Goal: Task Accomplishment & Management: Manage account settings

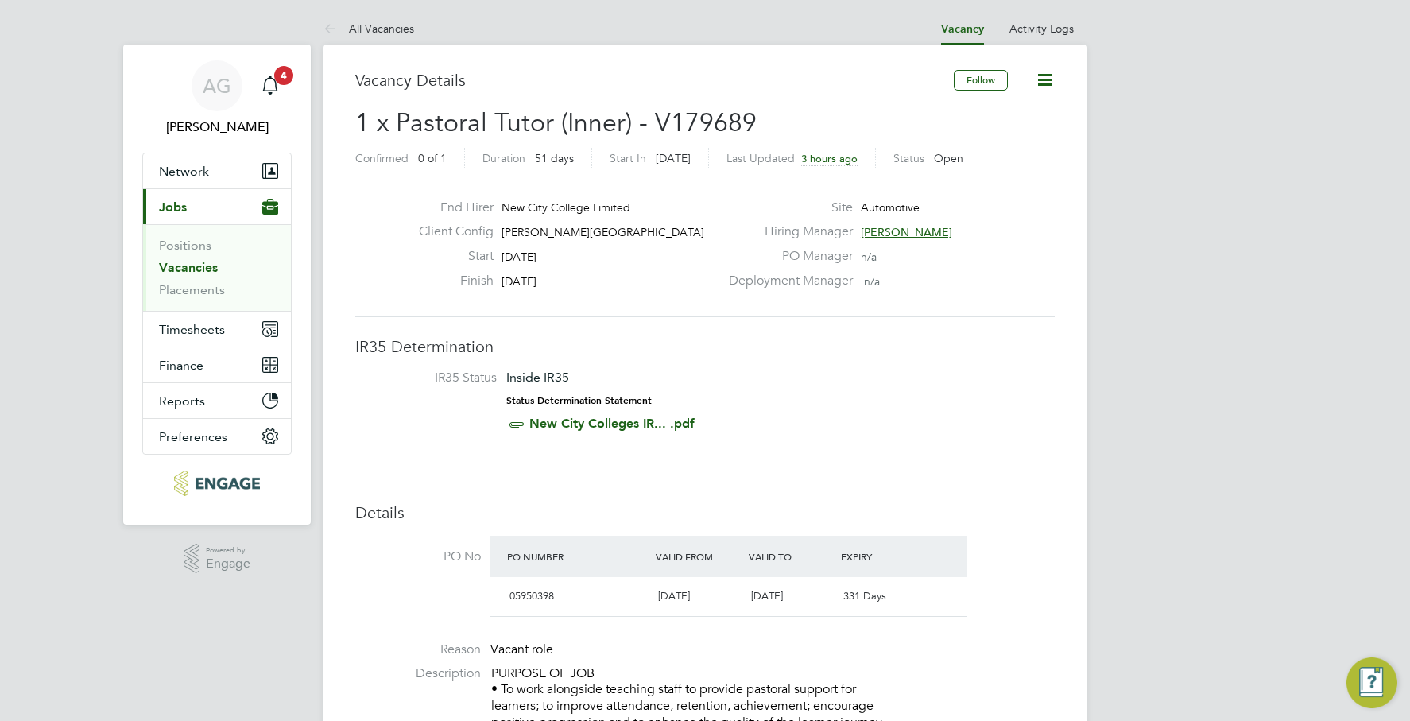
click at [190, 269] on link "Vacancies" at bounding box center [188, 267] width 59 height 15
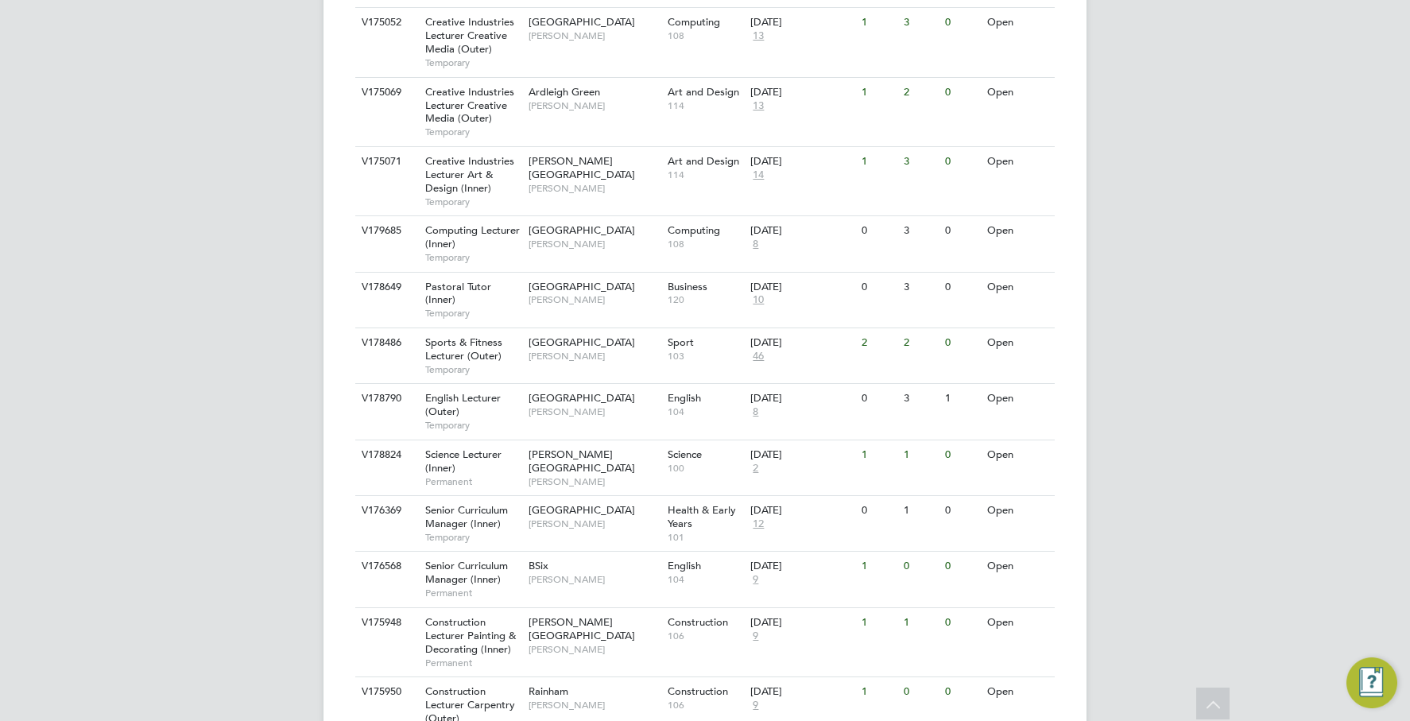
scroll to position [1438, 0]
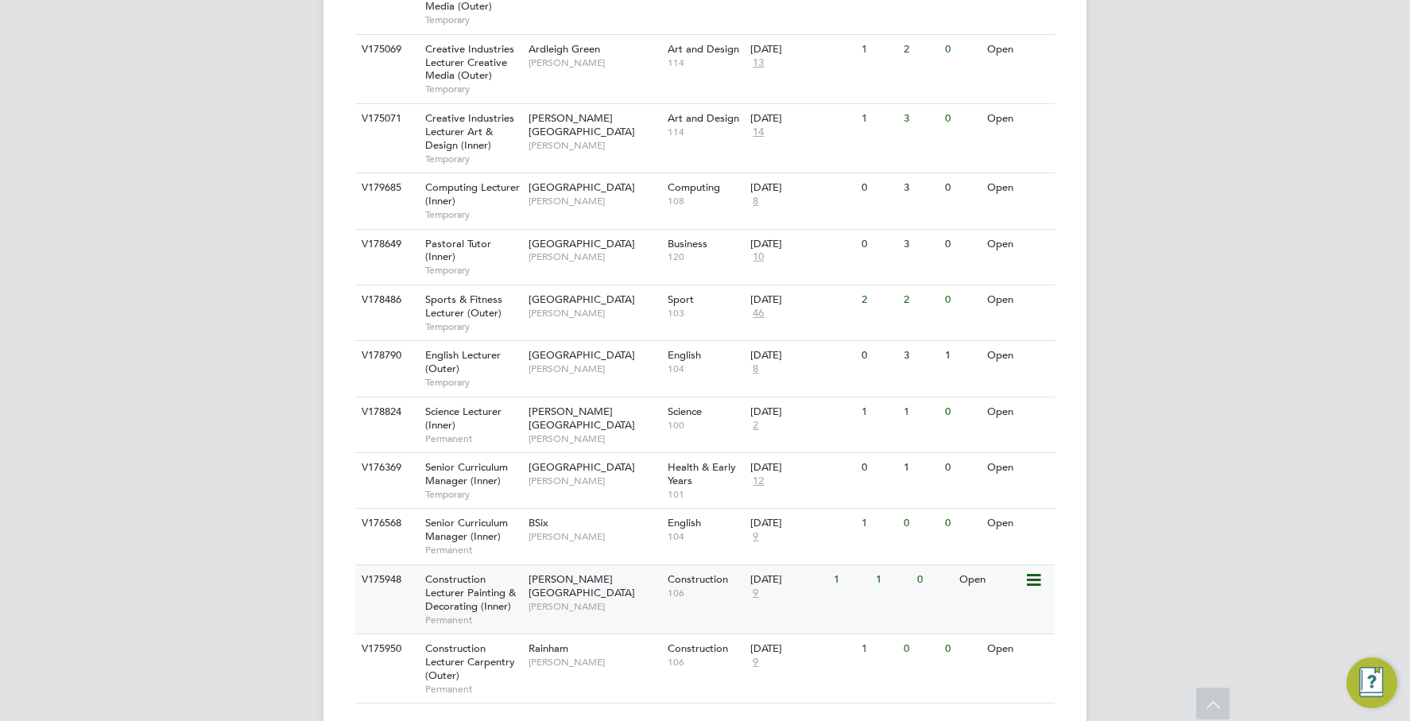
click at [710, 565] on div "Construction 106" at bounding box center [705, 585] width 83 height 41
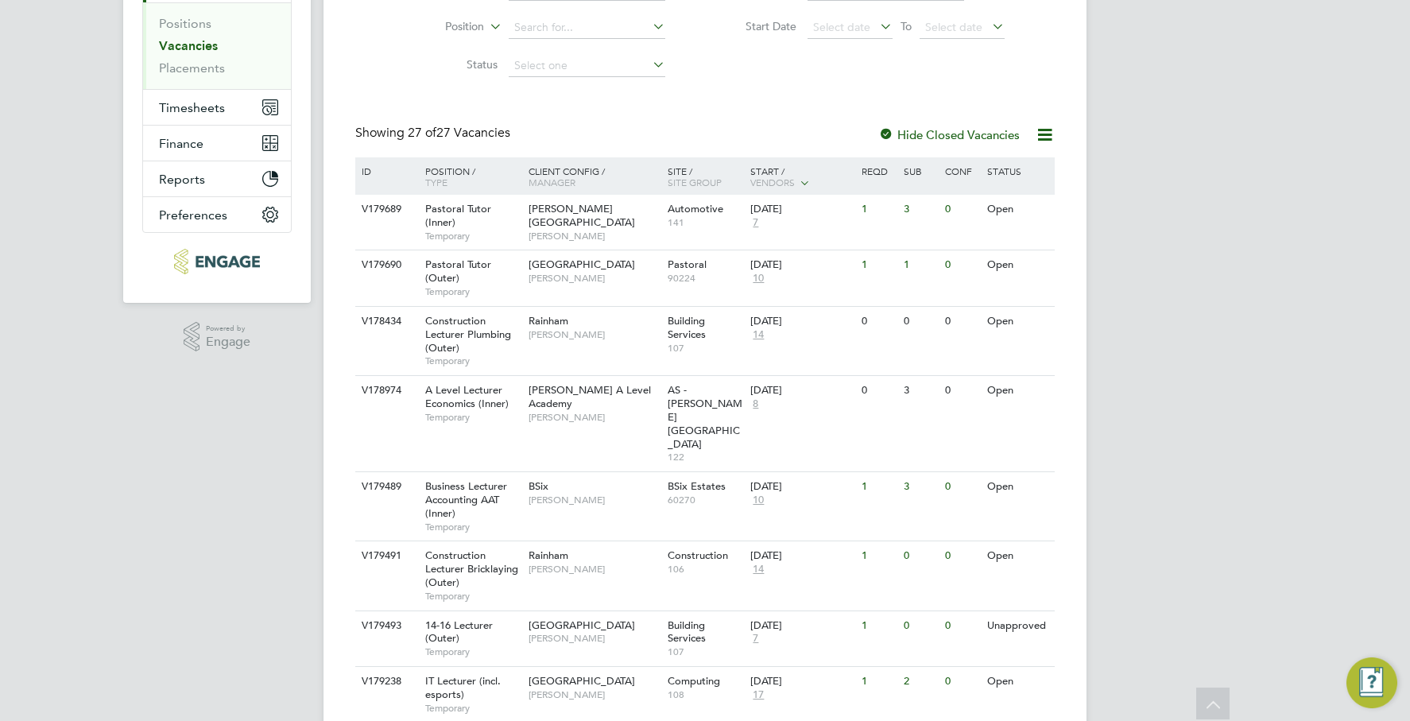
scroll to position [0, 0]
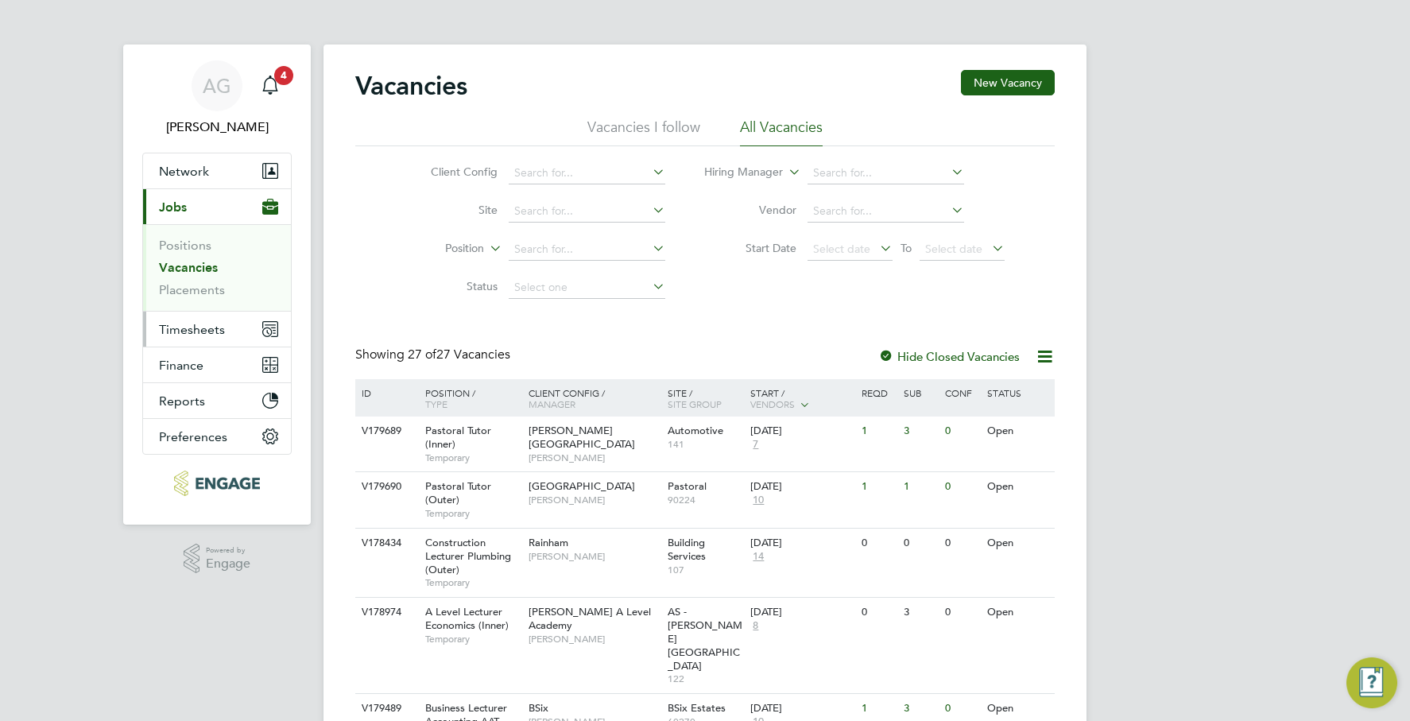
click at [211, 322] on span "Timesheets" at bounding box center [192, 329] width 66 height 15
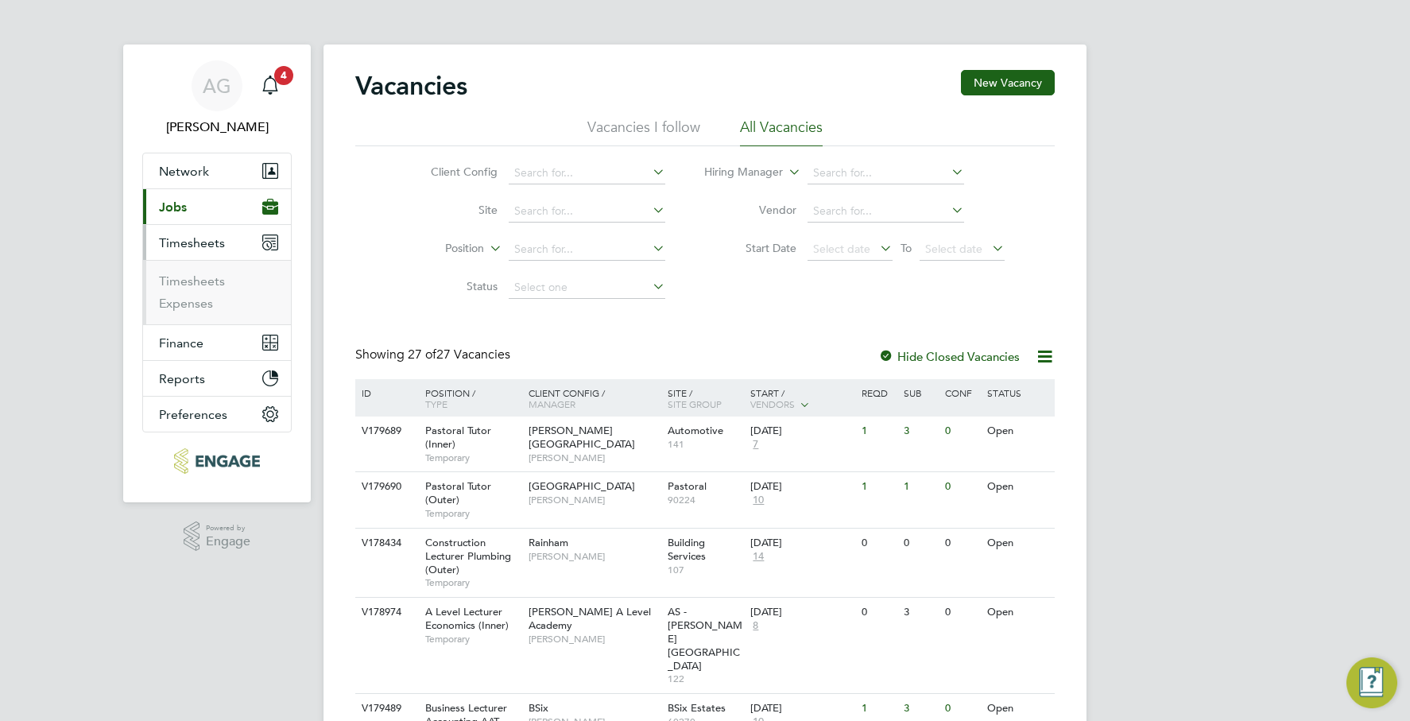
click at [215, 273] on ul "Timesheets Expenses" at bounding box center [217, 292] width 148 height 64
click at [215, 273] on link "Timesheets" at bounding box center [192, 280] width 66 height 15
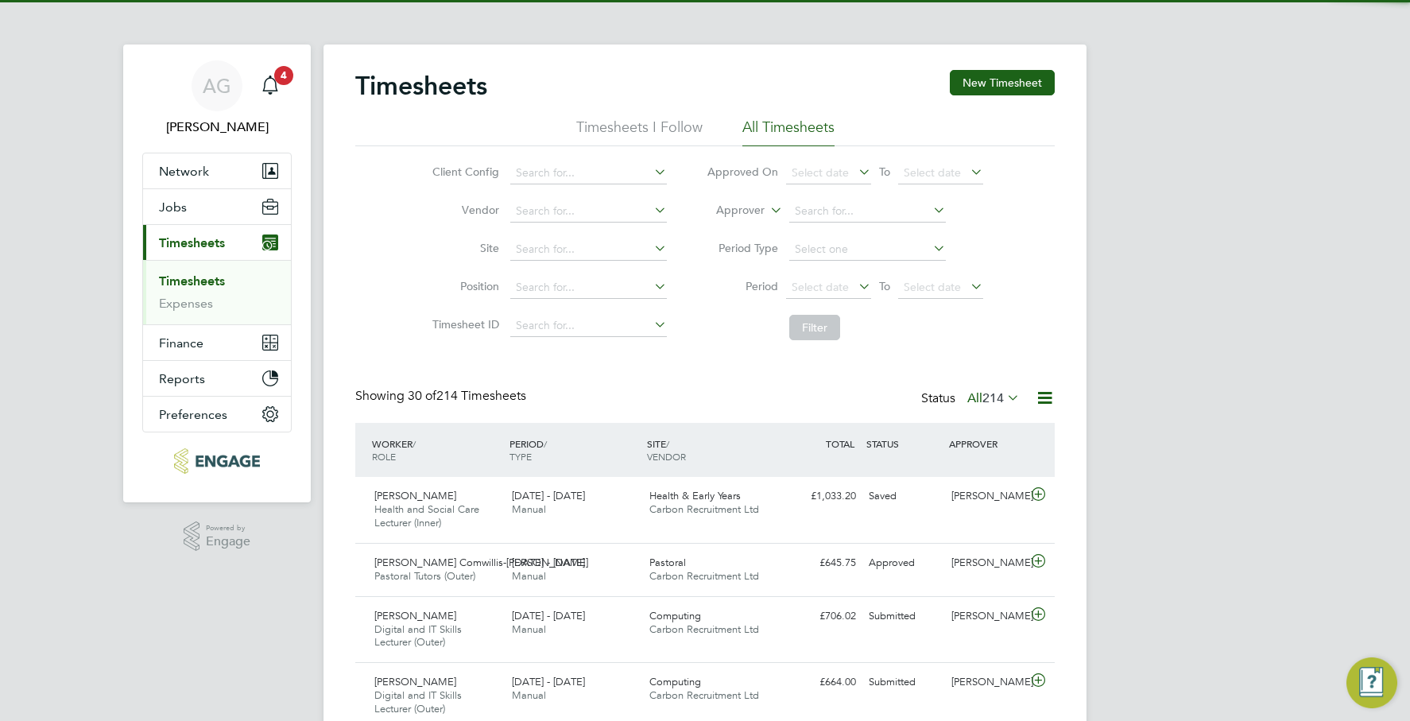
scroll to position [53, 138]
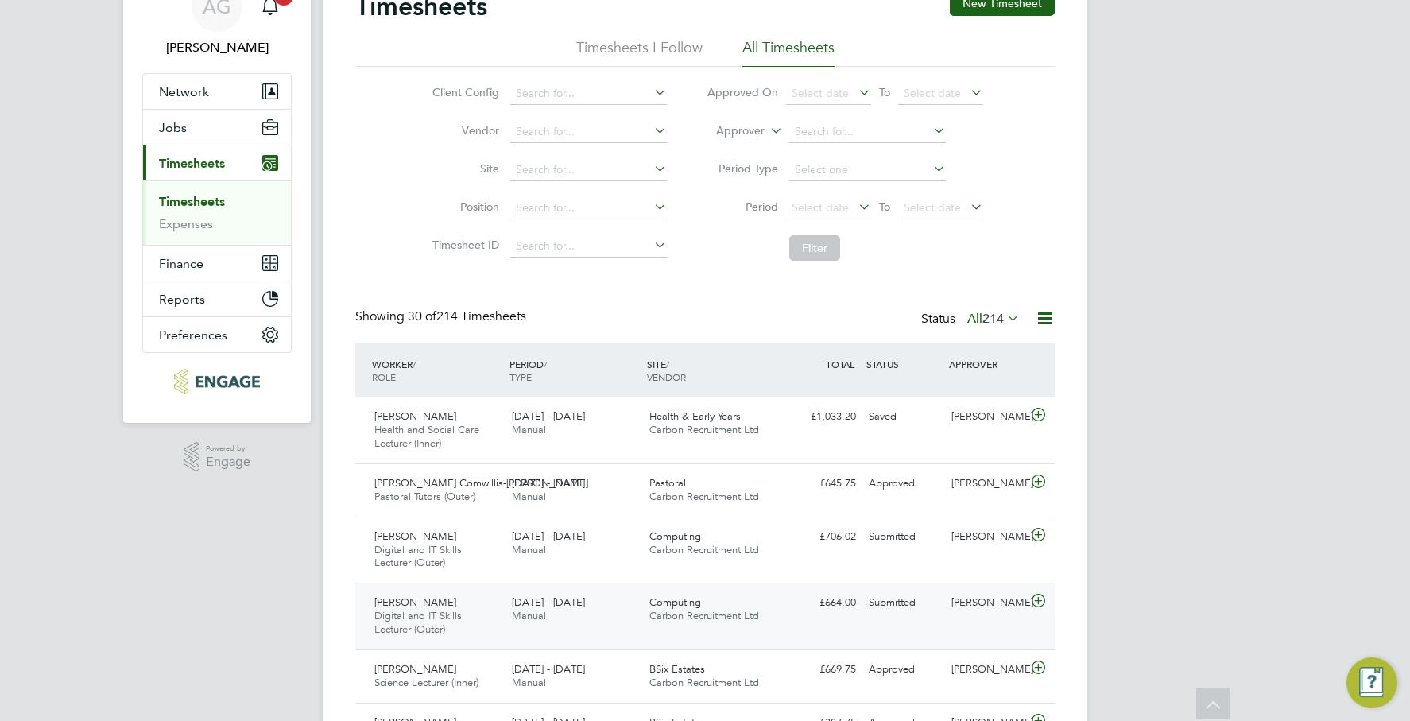
click at [901, 621] on div "Andrew Dagan Digital and IT Skills Lecturer (Outer) 25 - 31 Aug 2025 25 - 31 Au…" at bounding box center [704, 616] width 699 height 67
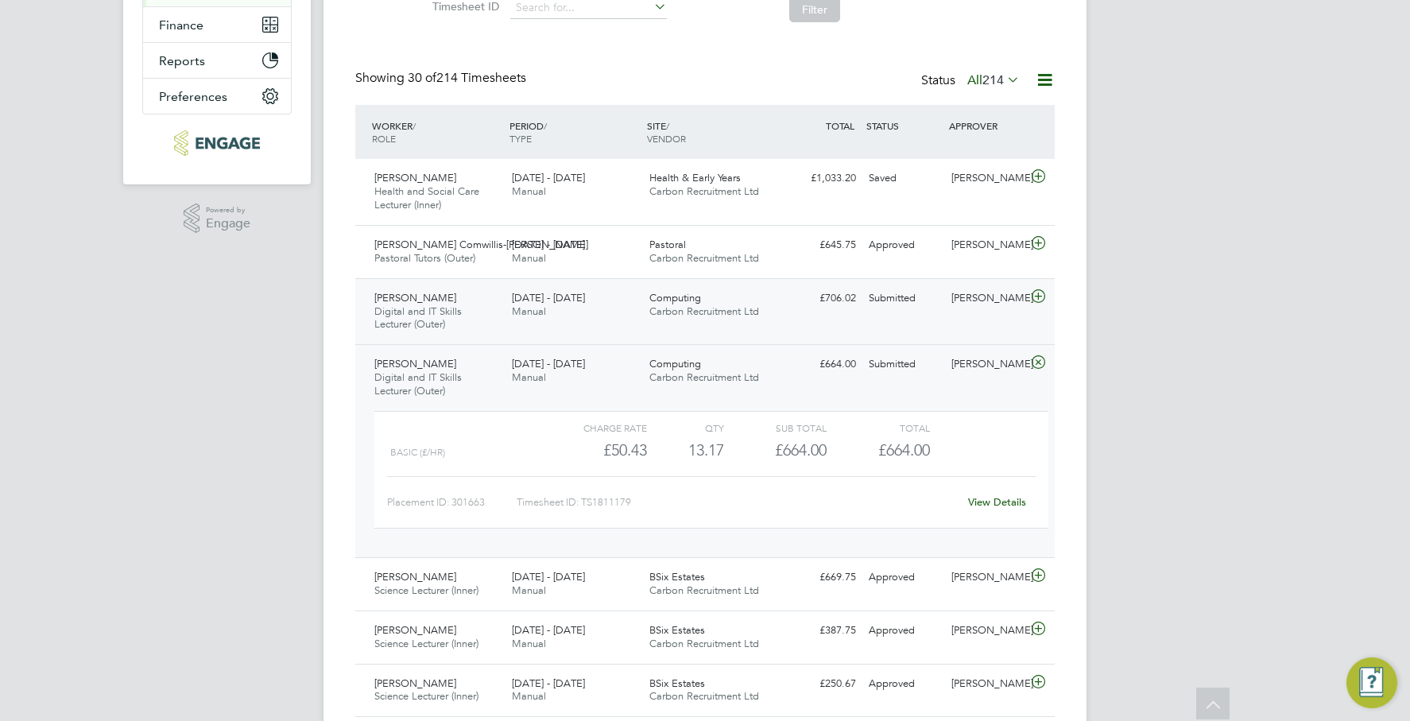
click at [694, 314] on span "Carbon Recruitment Ltd" at bounding box center [704, 311] width 110 height 14
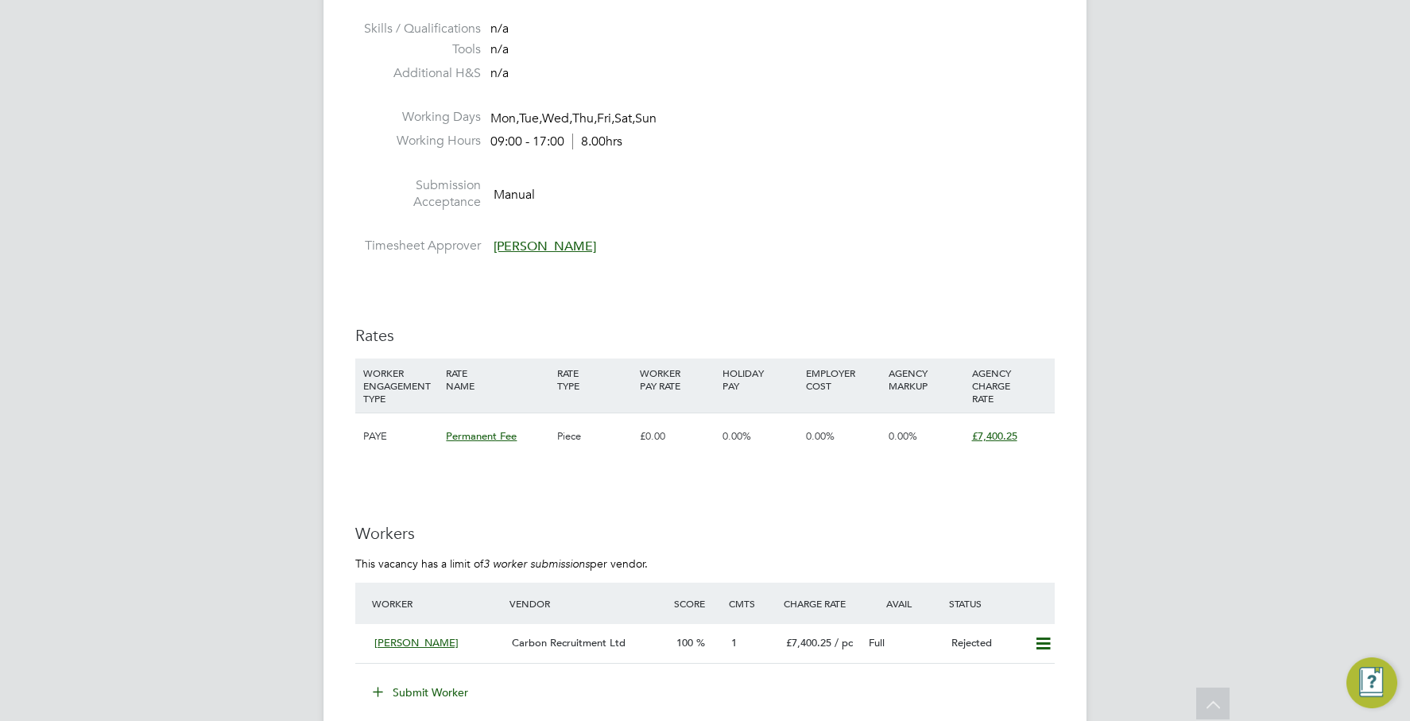
scroll to position [2623, 0]
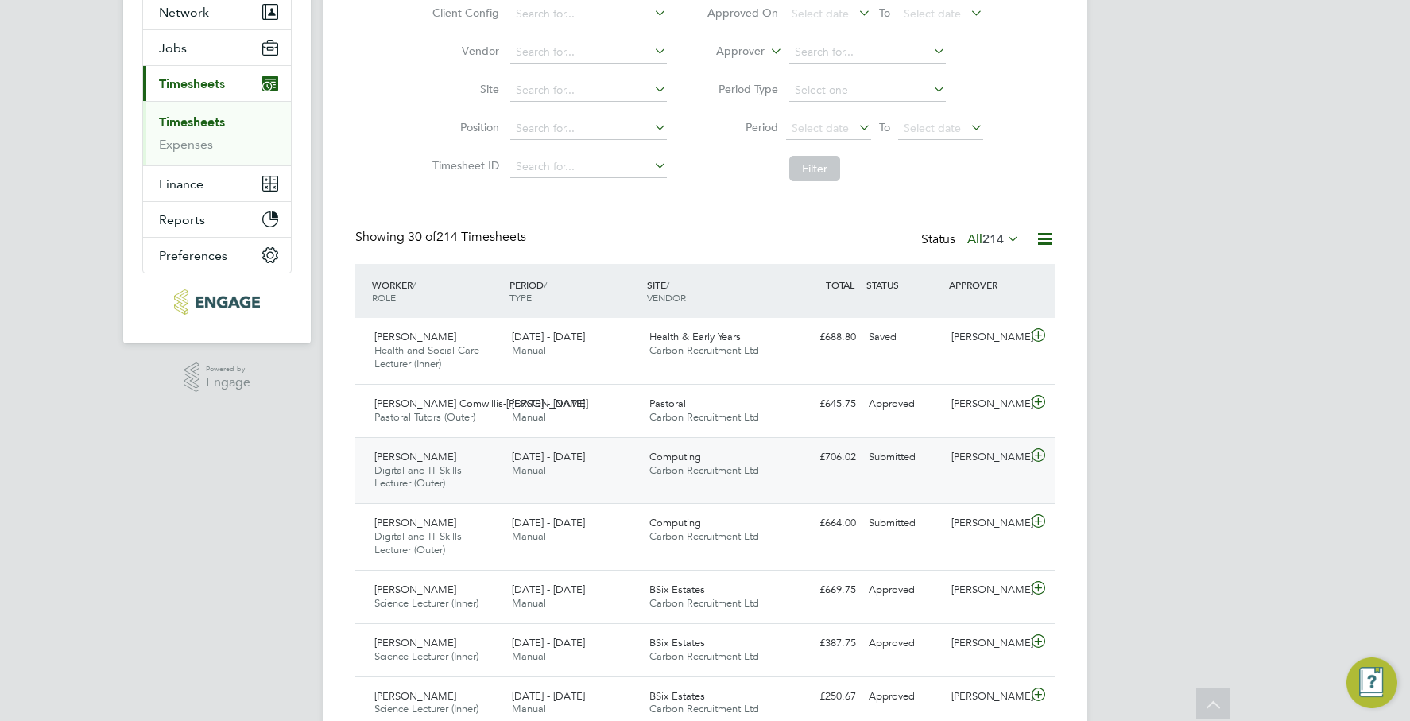
click at [902, 461] on div "Submitted" at bounding box center [903, 457] width 83 height 26
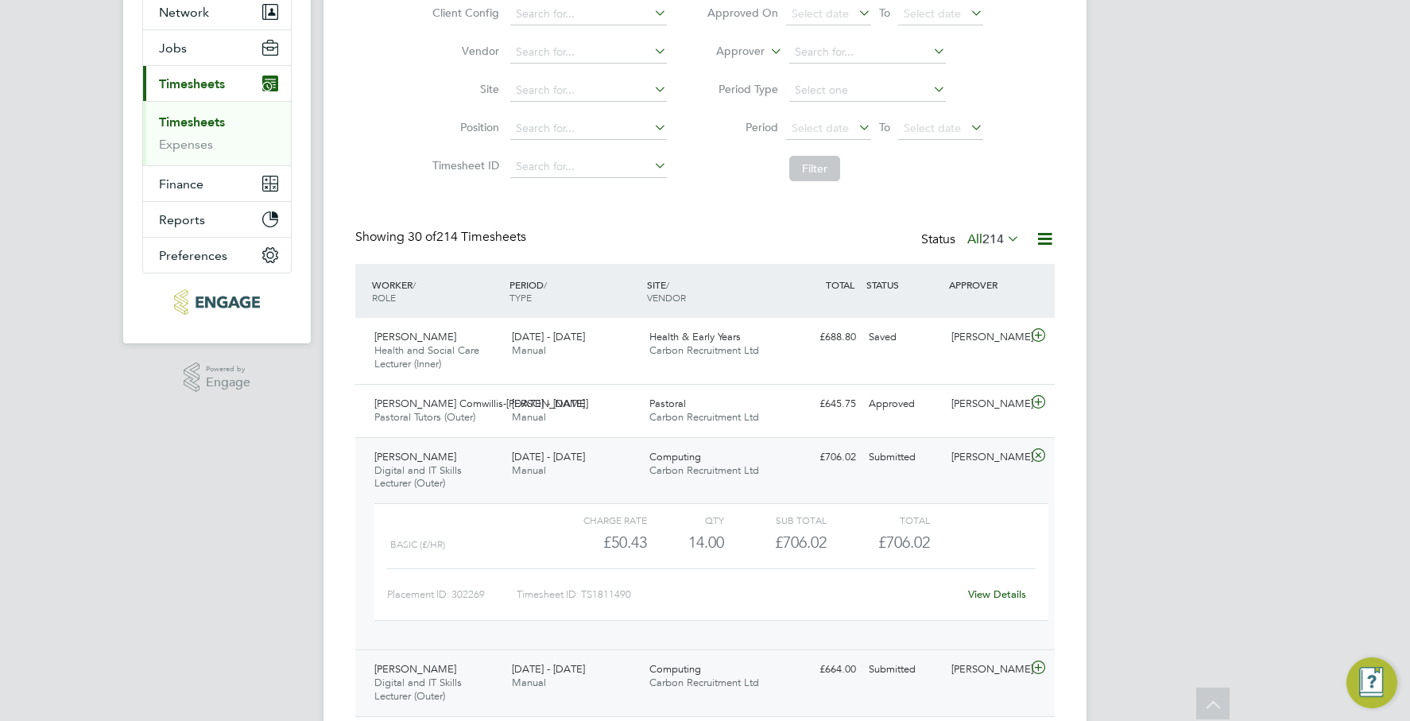
click at [899, 706] on div "Andrew Dagan Digital and IT Skills Lecturer (Outer) 25 - 31 Aug 2025 25 - 31 Au…" at bounding box center [704, 682] width 699 height 67
